Goal: Communication & Community: Answer question/provide support

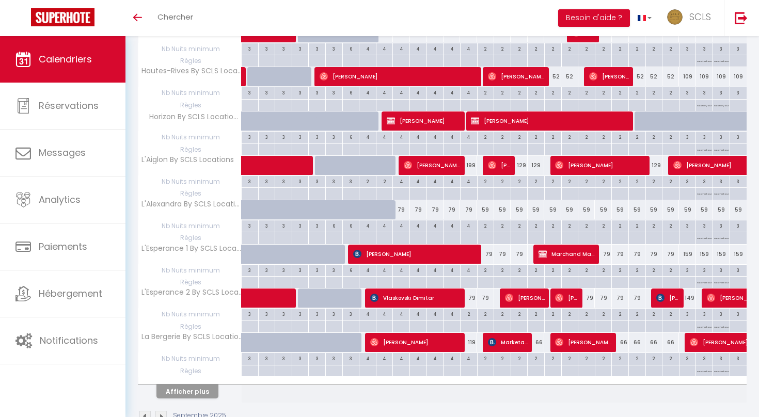
scroll to position [724, 0]
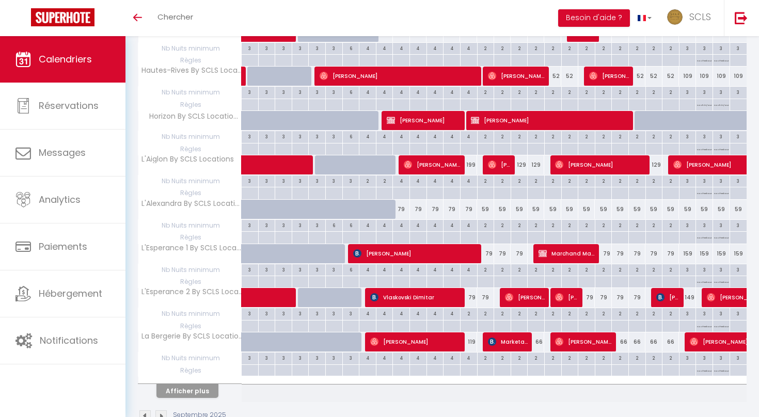
click at [191, 384] on button "Afficher plus" at bounding box center [187, 391] width 62 height 14
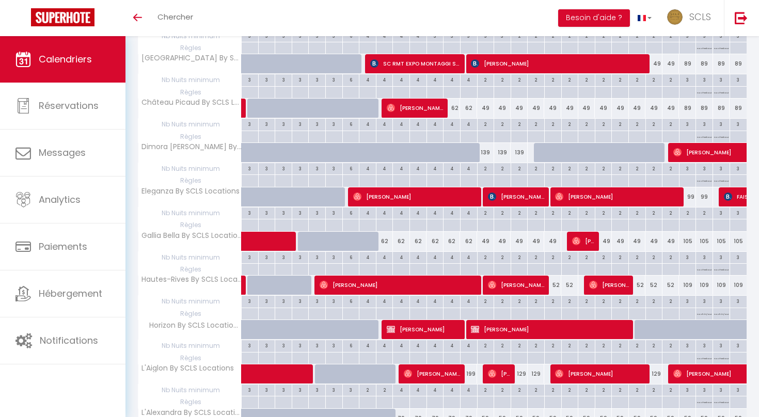
scroll to position [515, 0]
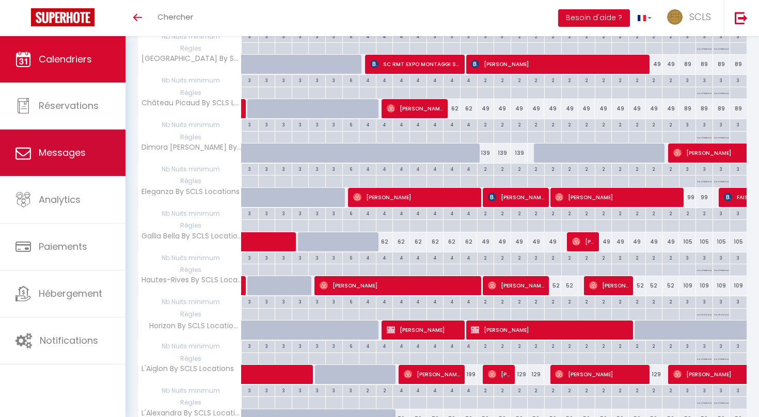
click at [101, 144] on link "Messages" at bounding box center [62, 153] width 125 height 46
select select "message"
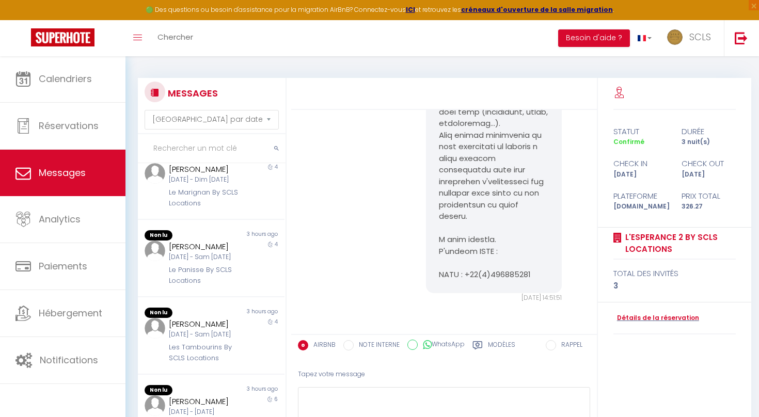
scroll to position [67, 0]
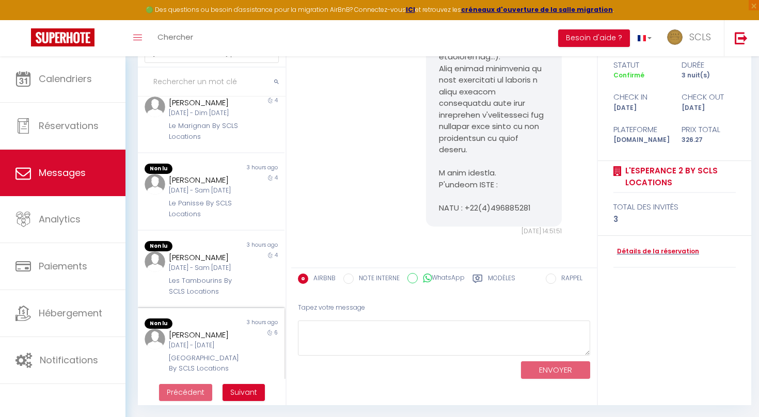
click at [203, 329] on div "[PERSON_NAME]" at bounding box center [205, 335] width 72 height 12
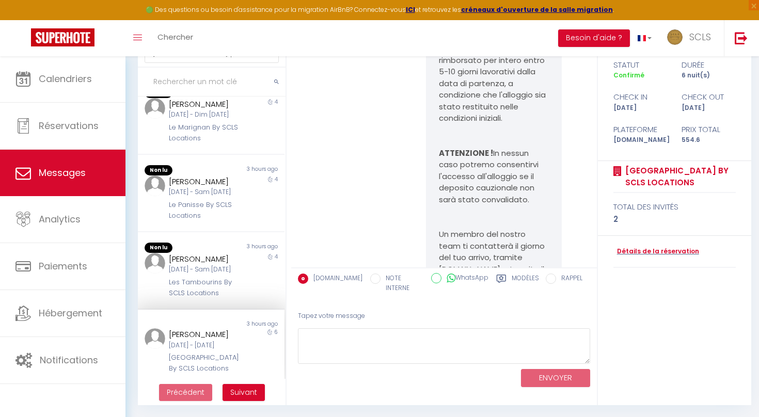
scroll to position [2901, 0]
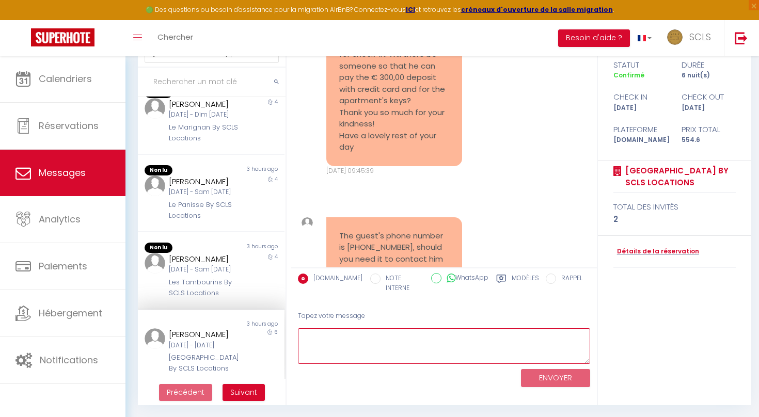
click at [460, 334] on textarea at bounding box center [444, 346] width 292 height 36
